Goal: Information Seeking & Learning: Learn about a topic

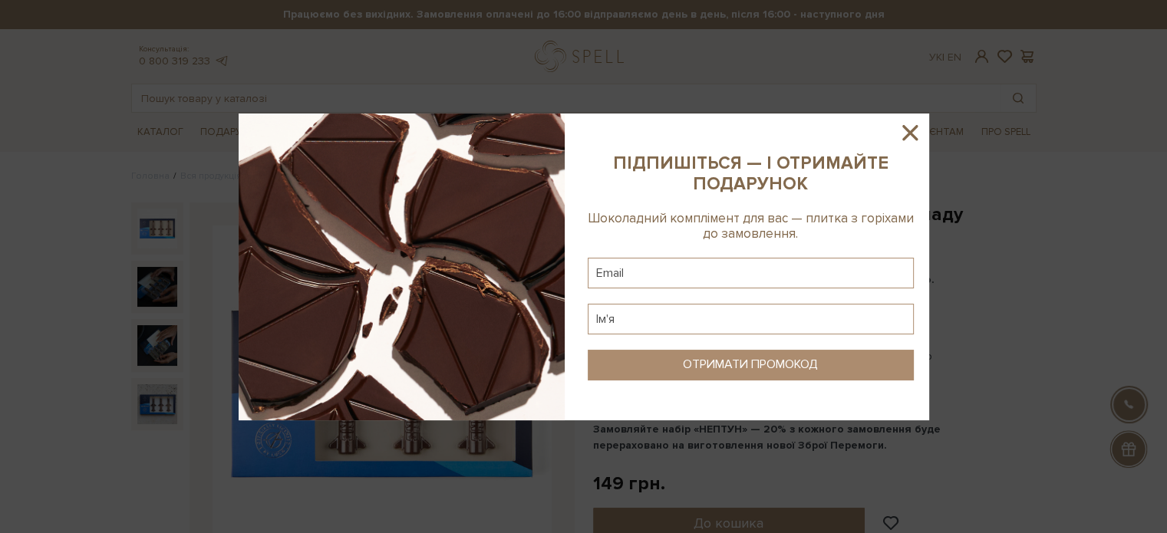
click at [905, 134] on icon at bounding box center [910, 133] width 26 height 26
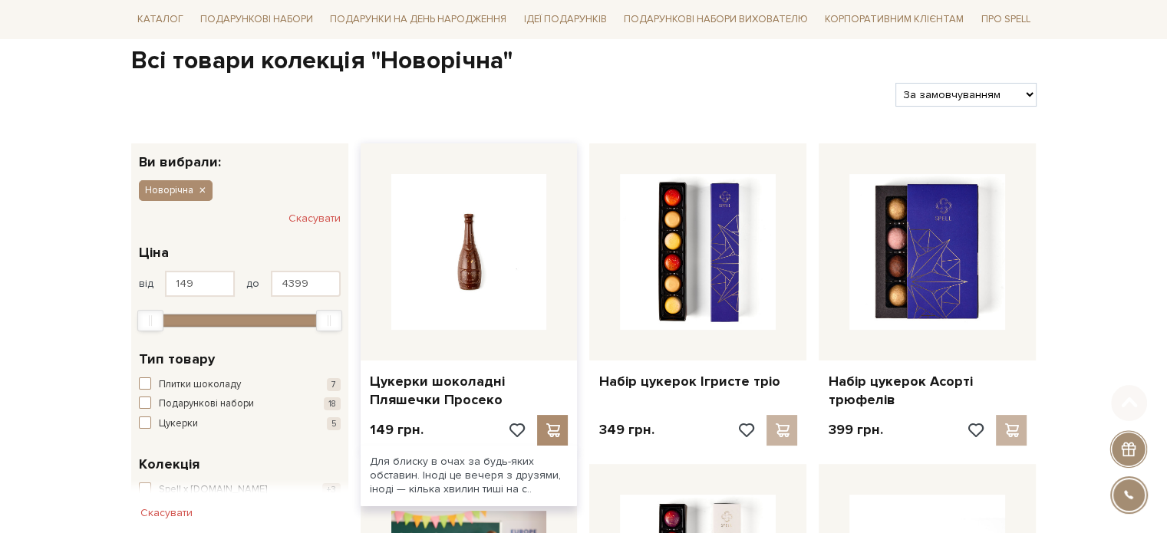
scroll to position [154, 0]
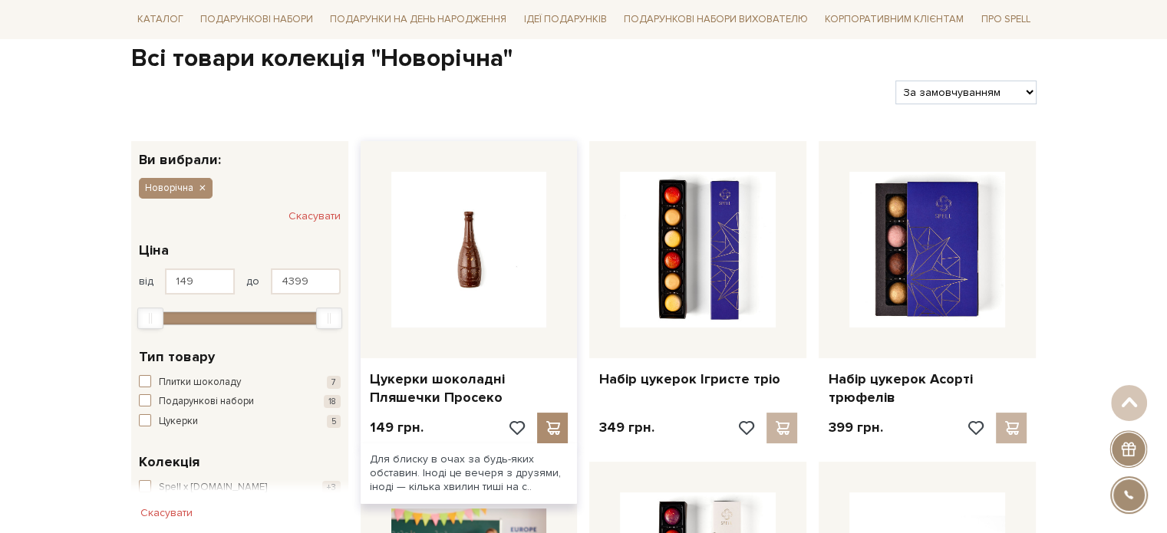
click at [495, 255] on img at bounding box center [469, 250] width 156 height 156
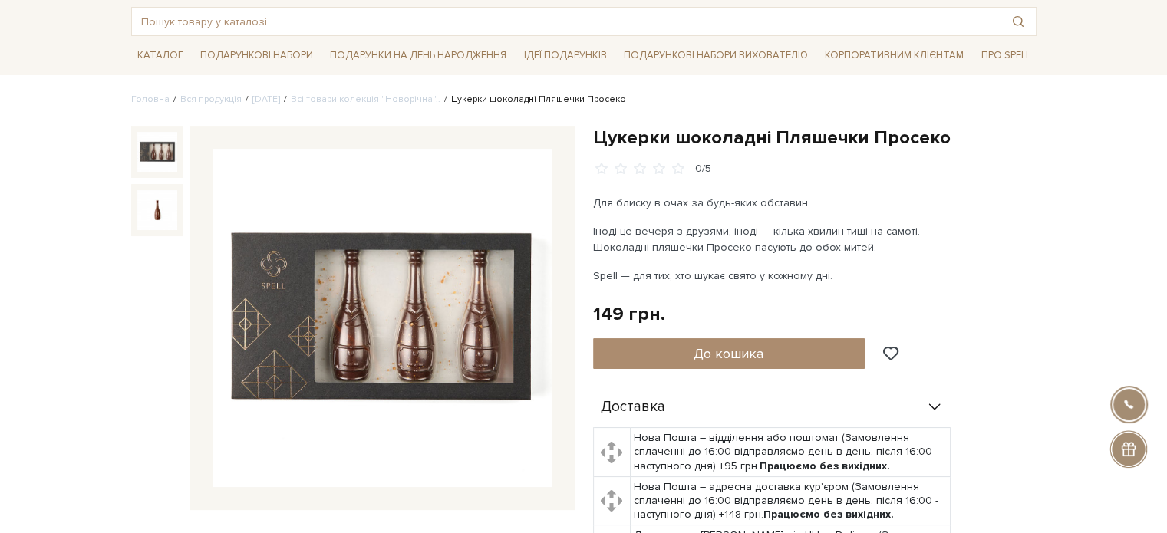
scroll to position [77, 0]
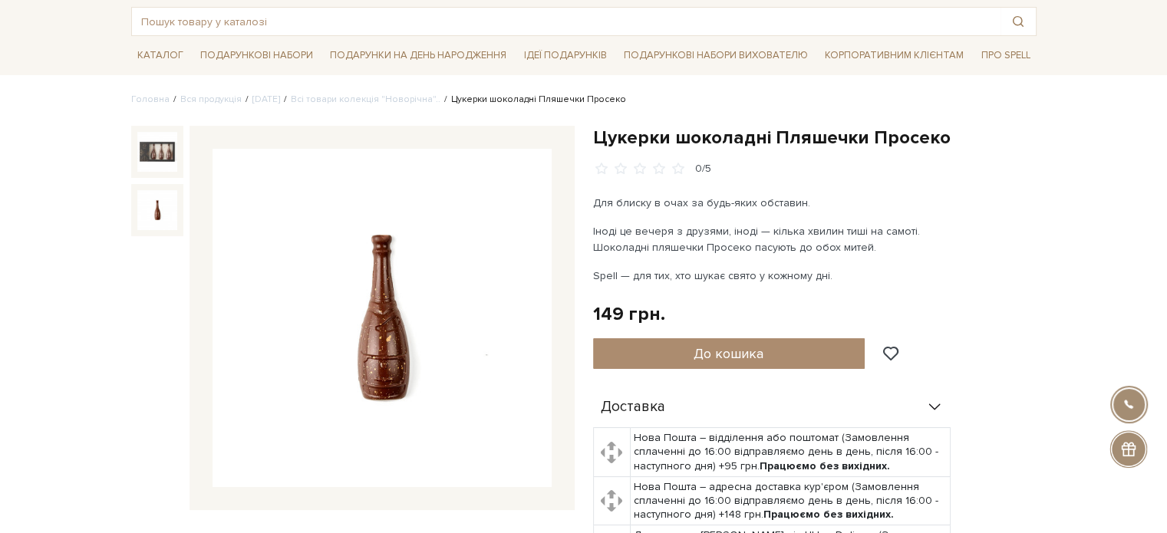
click at [140, 208] on img at bounding box center [157, 210] width 40 height 40
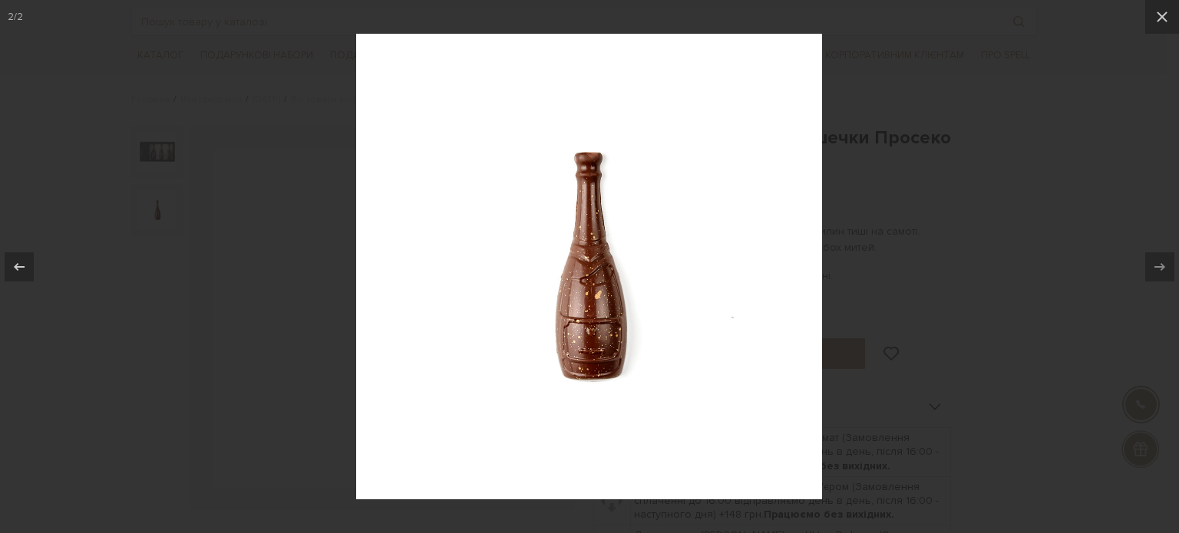
click at [939, 91] on div at bounding box center [589, 266] width 1179 height 533
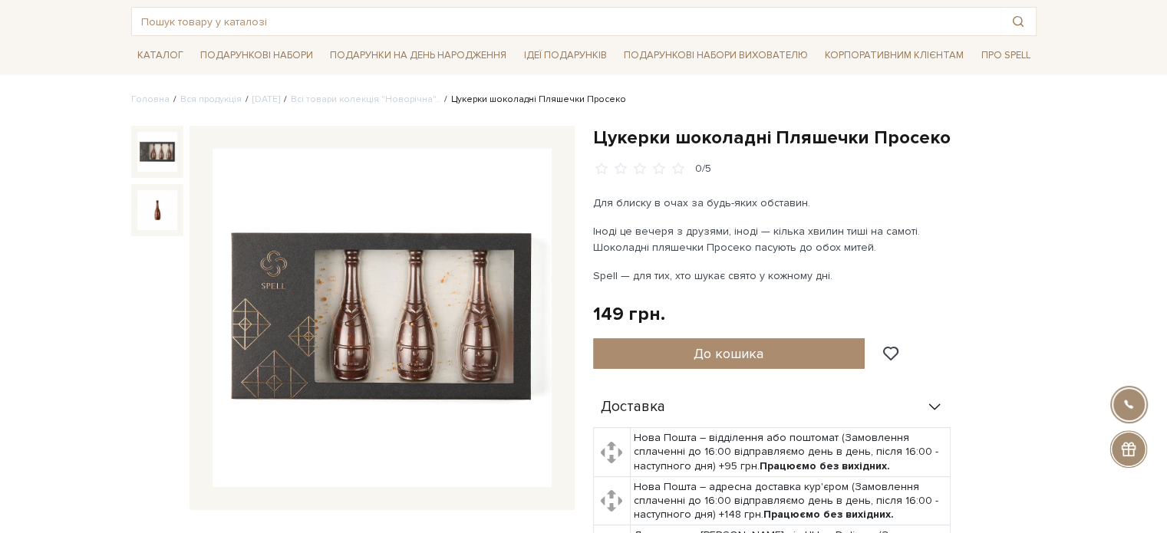
click at [166, 140] on img at bounding box center [157, 152] width 40 height 40
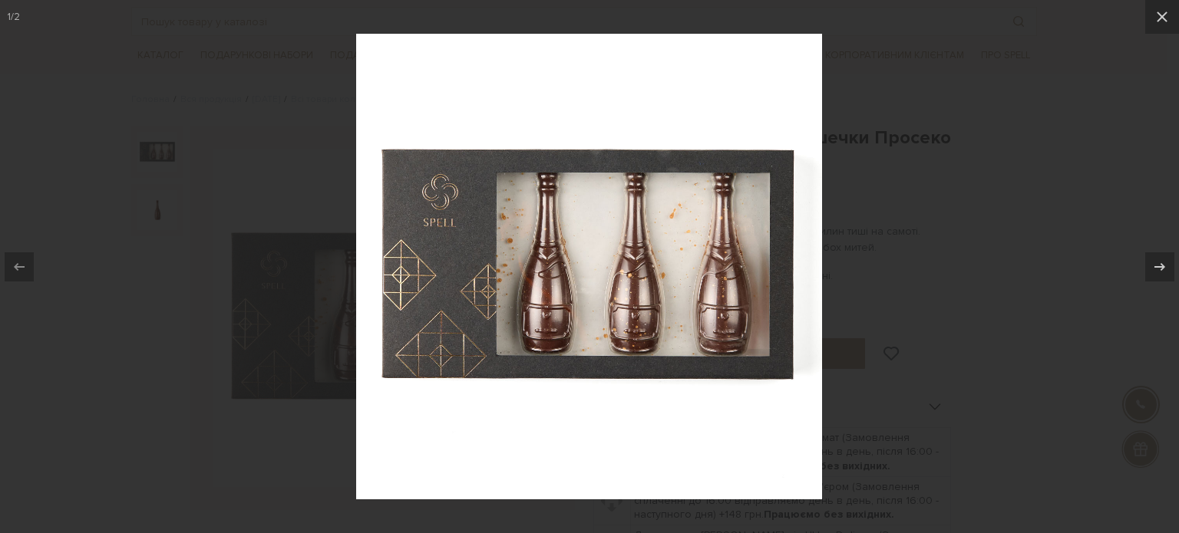
click at [182, 73] on div at bounding box center [589, 266] width 1179 height 533
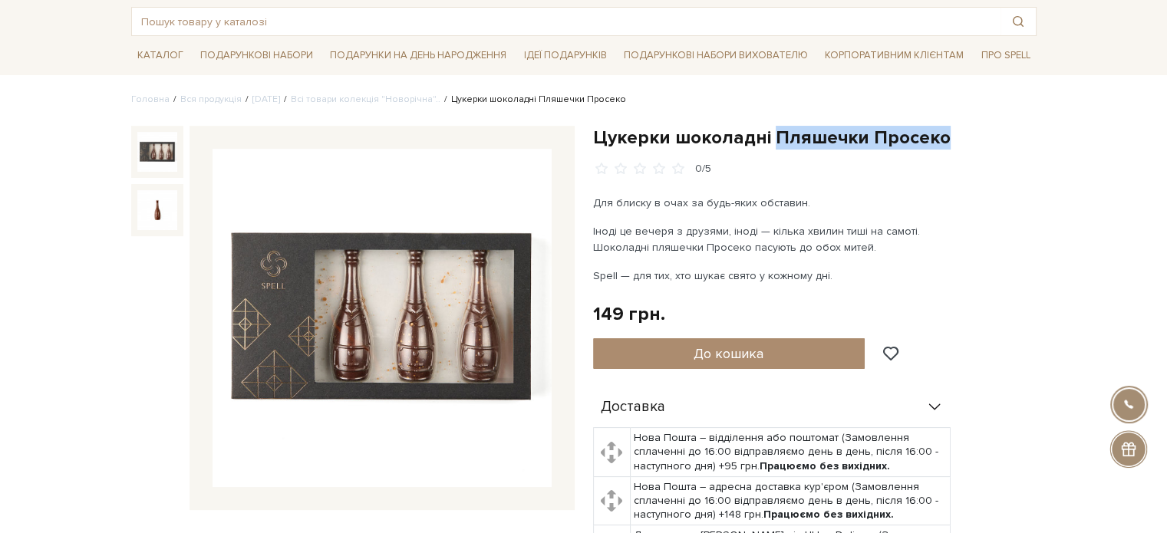
drag, startPoint x: 768, startPoint y: 134, endPoint x: 941, endPoint y: 133, distance: 173.5
click at [941, 133] on h1 "Цукерки шоколадні Пляшечки Просеко" at bounding box center [815, 138] width 444 height 24
copy h1 "Пляшечки Просеко"
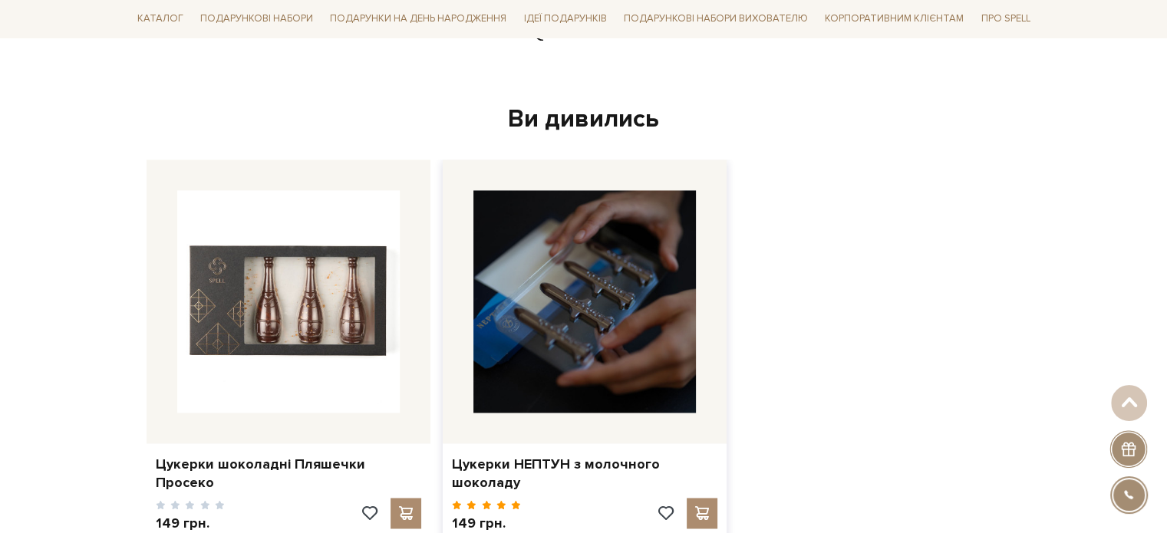
scroll to position [2226, 0]
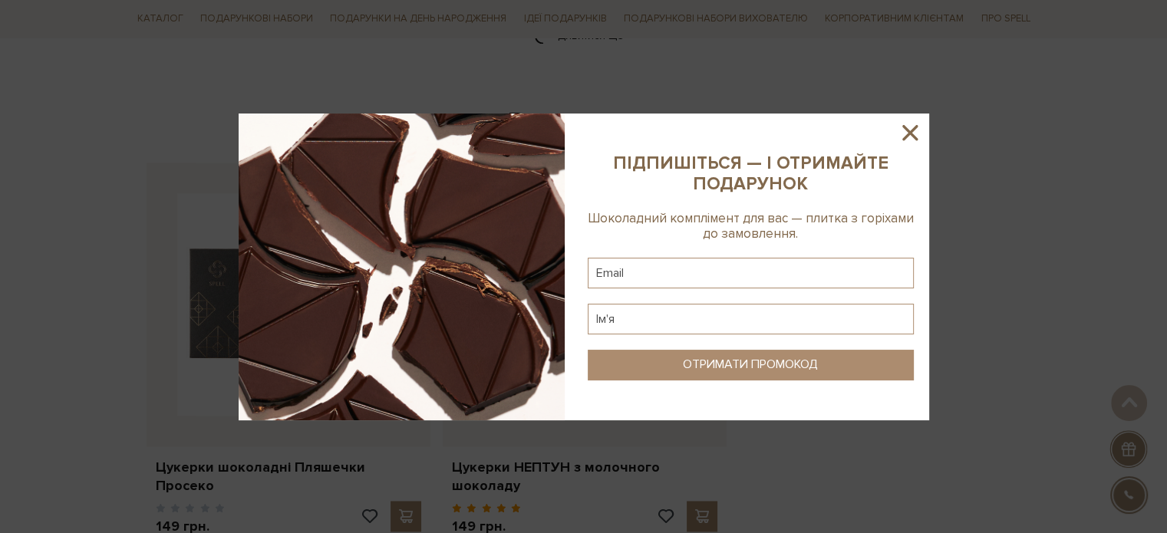
click at [914, 128] on icon at bounding box center [910, 132] width 15 height 15
